Goal: Information Seeking & Learning: Learn about a topic

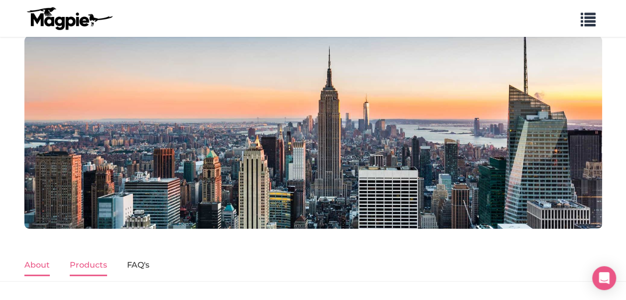
click at [90, 273] on link "Products" at bounding box center [88, 265] width 37 height 21
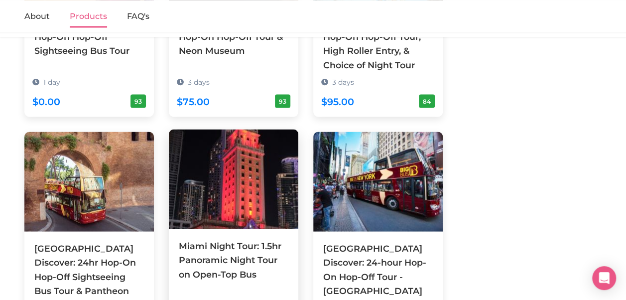
scroll to position [1025, 0]
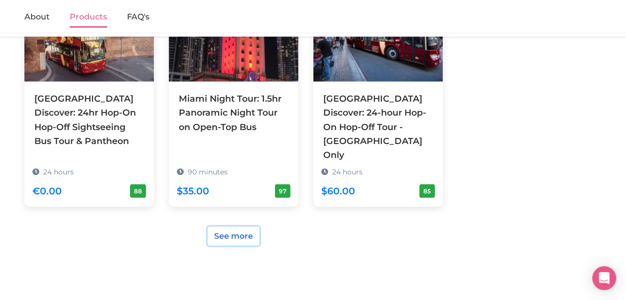
click at [228, 227] on link "See more" at bounding box center [234, 236] width 52 height 19
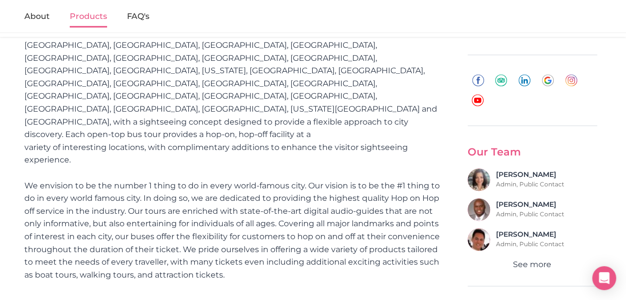
scroll to position [428, 0]
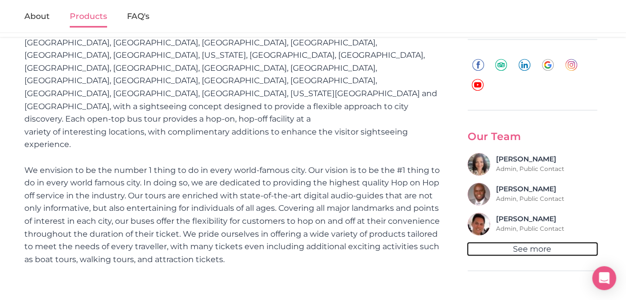
click at [531, 243] on button "See more" at bounding box center [532, 249] width 129 height 13
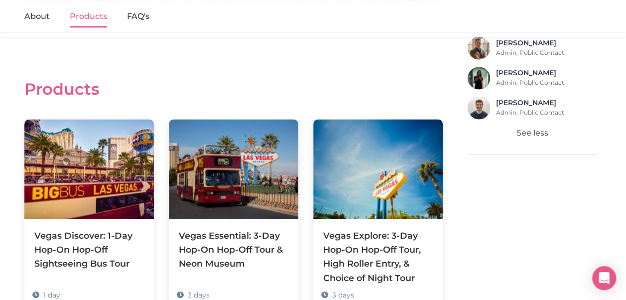
scroll to position [627, 0]
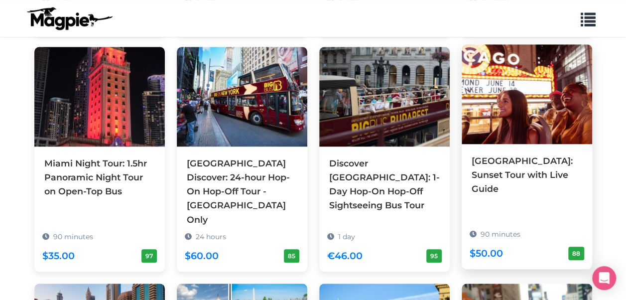
scroll to position [398, 0]
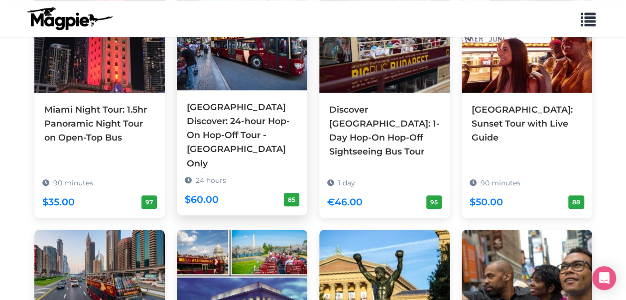
click at [246, 79] on img at bounding box center [242, 41] width 130 height 100
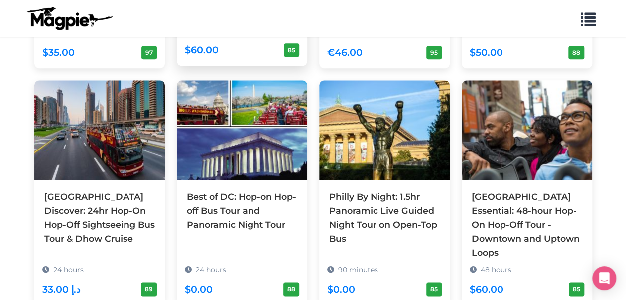
scroll to position [598, 0]
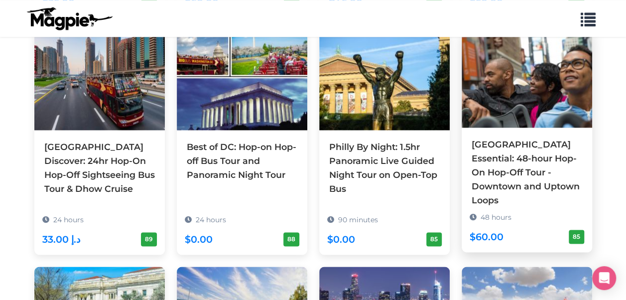
click at [503, 85] on img at bounding box center [527, 78] width 130 height 100
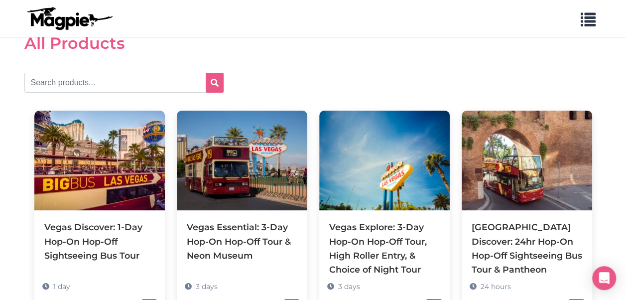
scroll to position [0, 0]
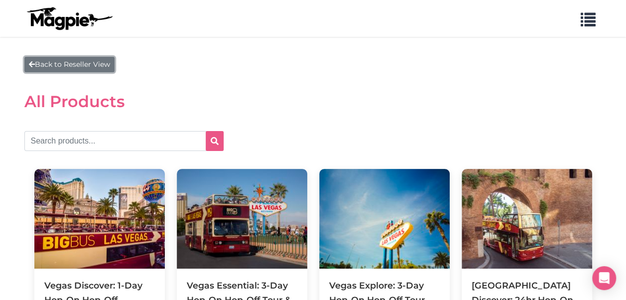
click at [46, 61] on link "Back to Reseller View" at bounding box center [69, 64] width 90 height 15
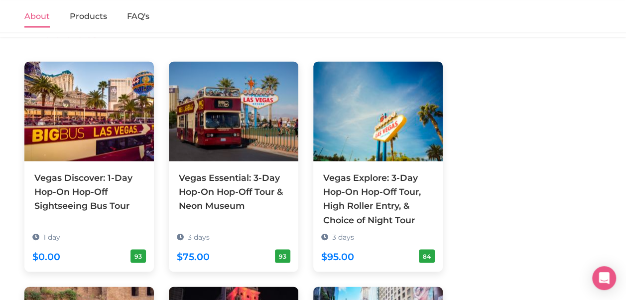
scroll to position [847, 0]
